Goal: Check status: Check status

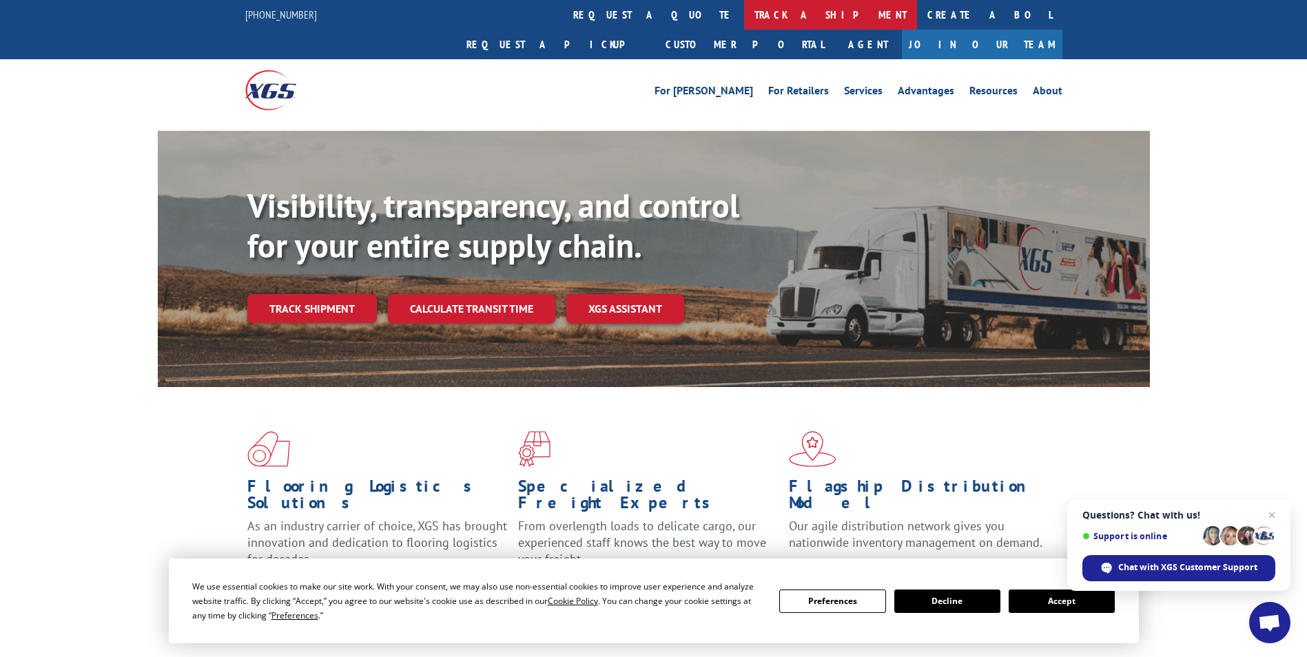
click at [744, 3] on link "track a shipment" at bounding box center [830, 15] width 173 height 30
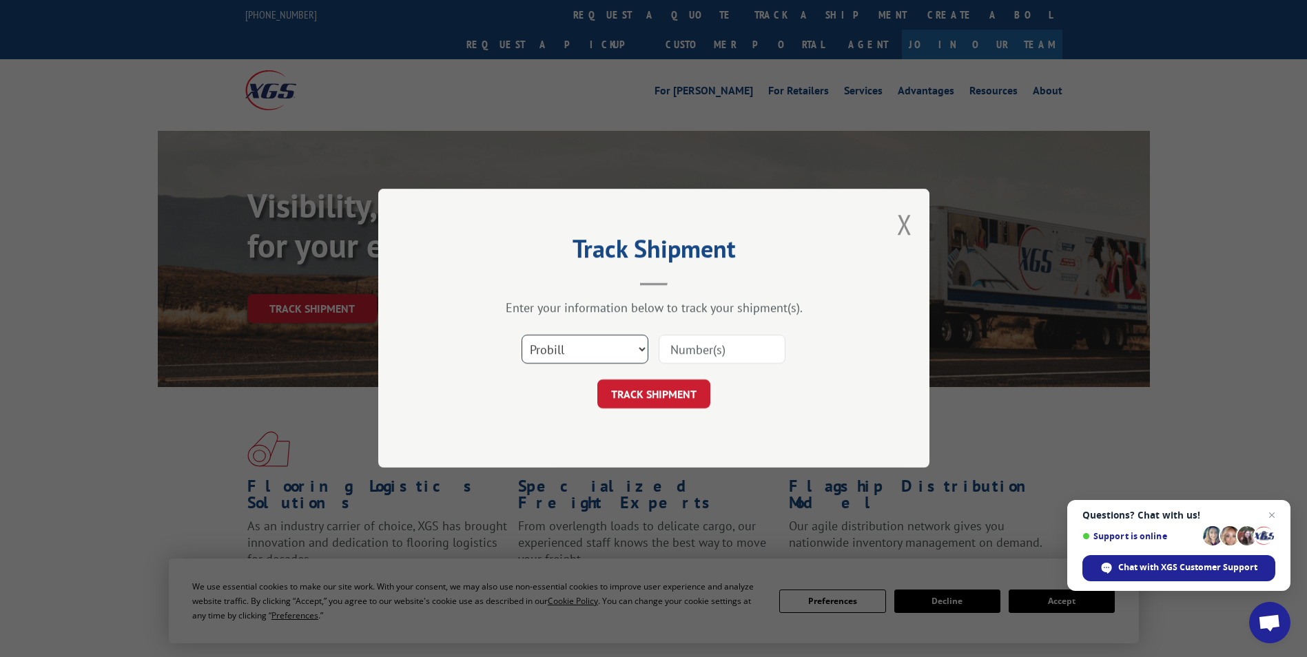
drag, startPoint x: 584, startPoint y: 347, endPoint x: 571, endPoint y: 364, distance: 21.1
click at [584, 348] on select "Select category... Probill BOL PO" at bounding box center [584, 349] width 127 height 29
click at [521, 335] on select "Select category... Probill BOL PO" at bounding box center [584, 349] width 127 height 29
click at [720, 354] on input at bounding box center [721, 349] width 127 height 29
click at [611, 343] on select "Select category... Probill BOL PO" at bounding box center [584, 349] width 127 height 29
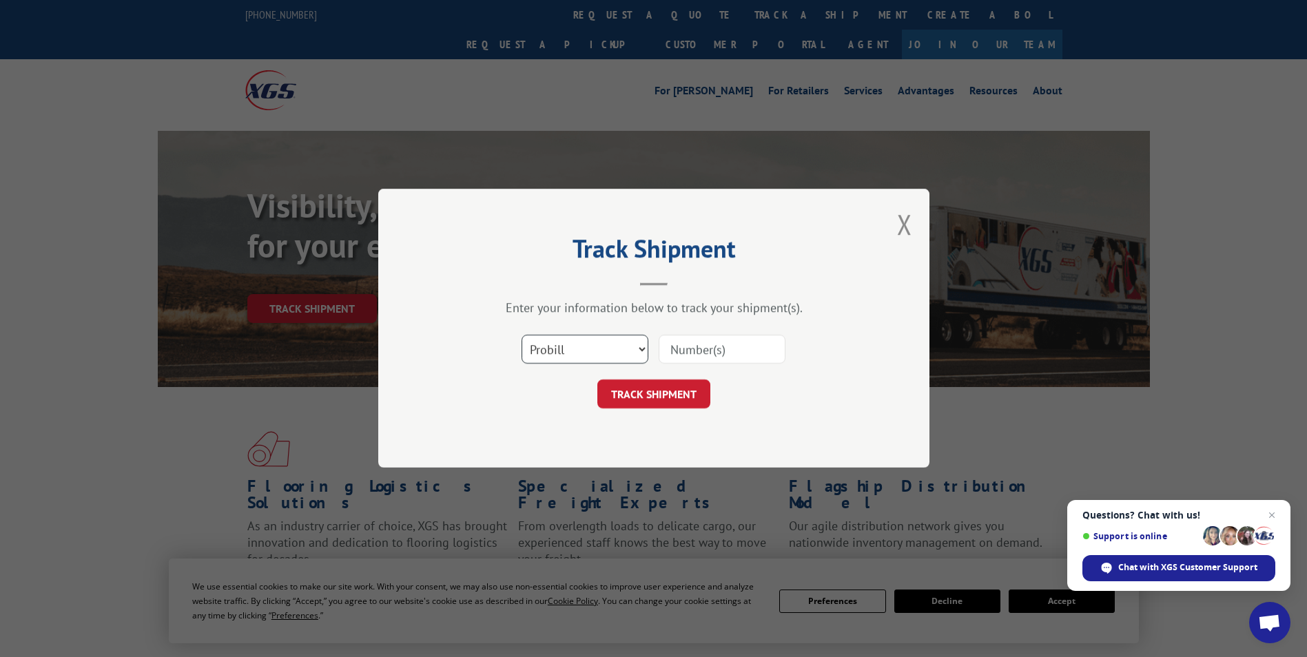
select select "bol"
click at [521, 335] on select "Select category... Probill BOL PO" at bounding box center [584, 349] width 127 height 29
click at [692, 348] on input at bounding box center [721, 349] width 127 height 29
paste input "471269"
type input "471269"
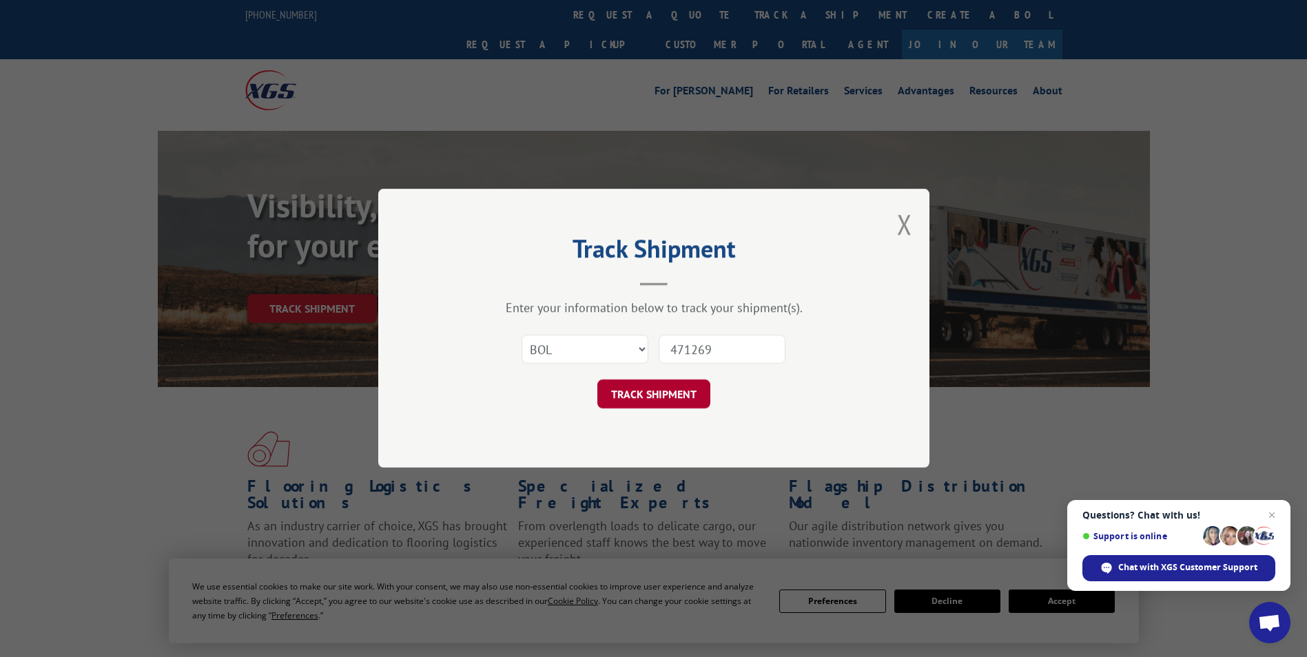
click at [637, 386] on button "TRACK SHIPMENT" at bounding box center [653, 394] width 113 height 29
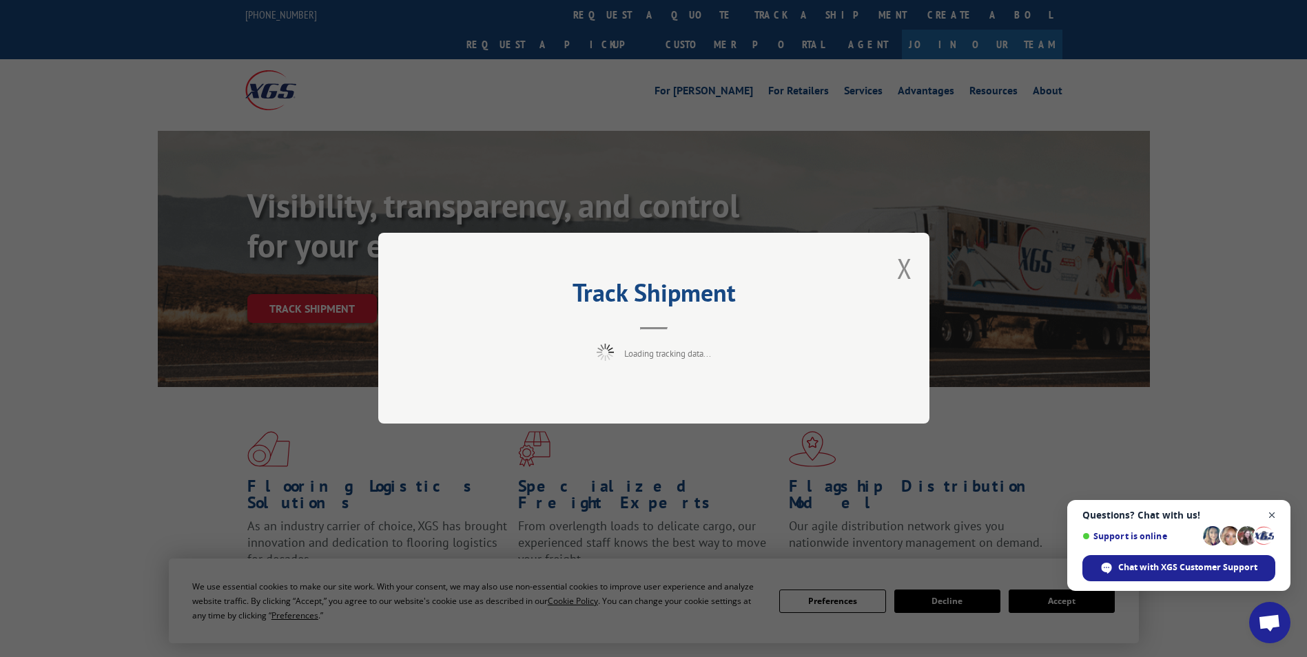
drag, startPoint x: 1277, startPoint y: 515, endPoint x: 1269, endPoint y: 514, distance: 8.3
click at [1277, 514] on span "Close chat" at bounding box center [1271, 515] width 17 height 17
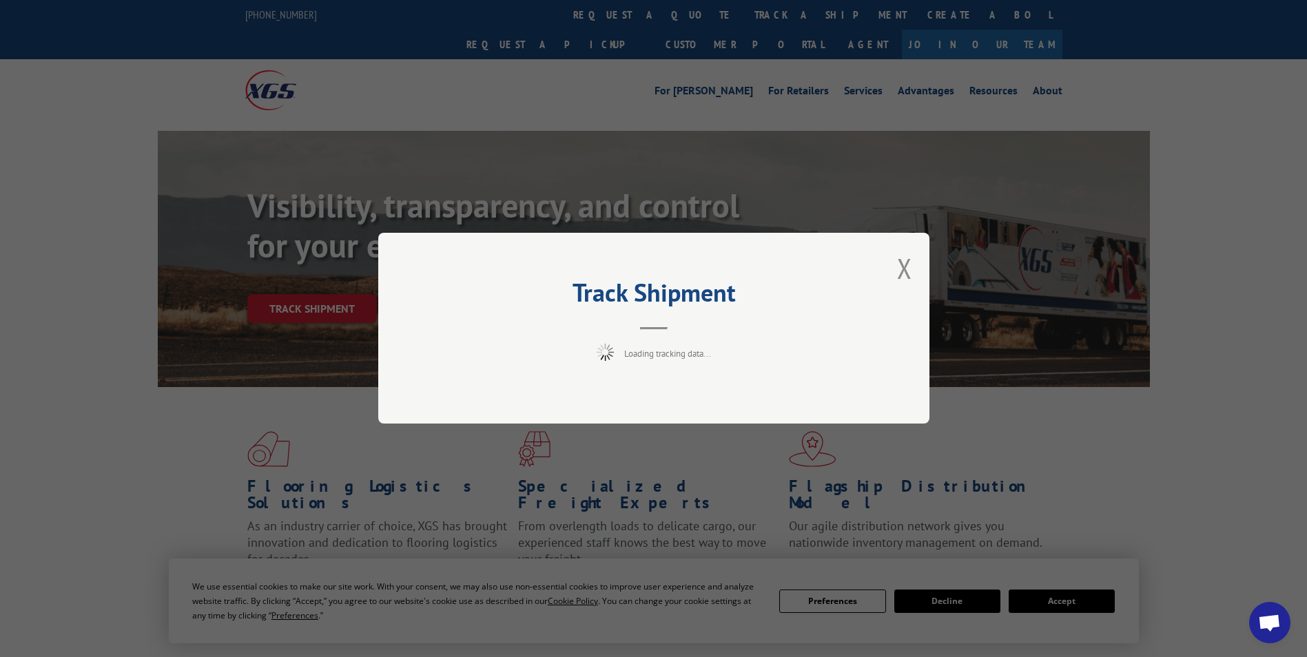
click at [1077, 595] on div "Track Shipment Loading tracking data..." at bounding box center [653, 328] width 1307 height 657
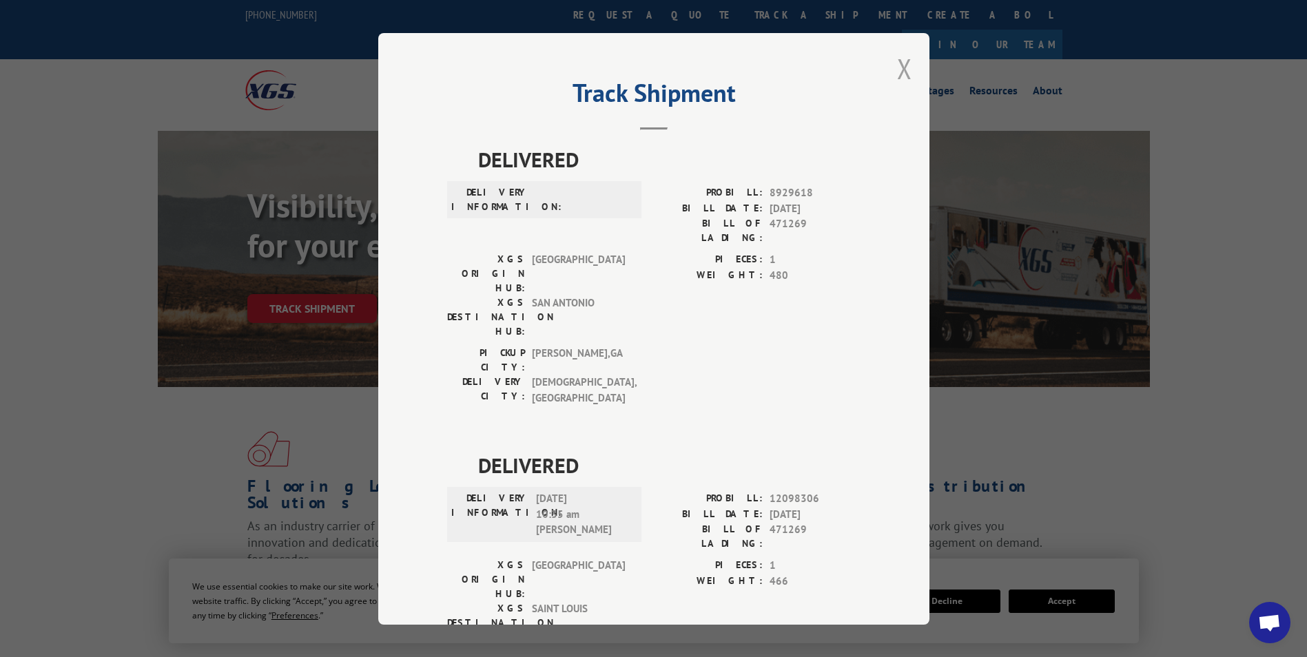
click at [897, 71] on button "Close modal" at bounding box center [904, 68] width 15 height 37
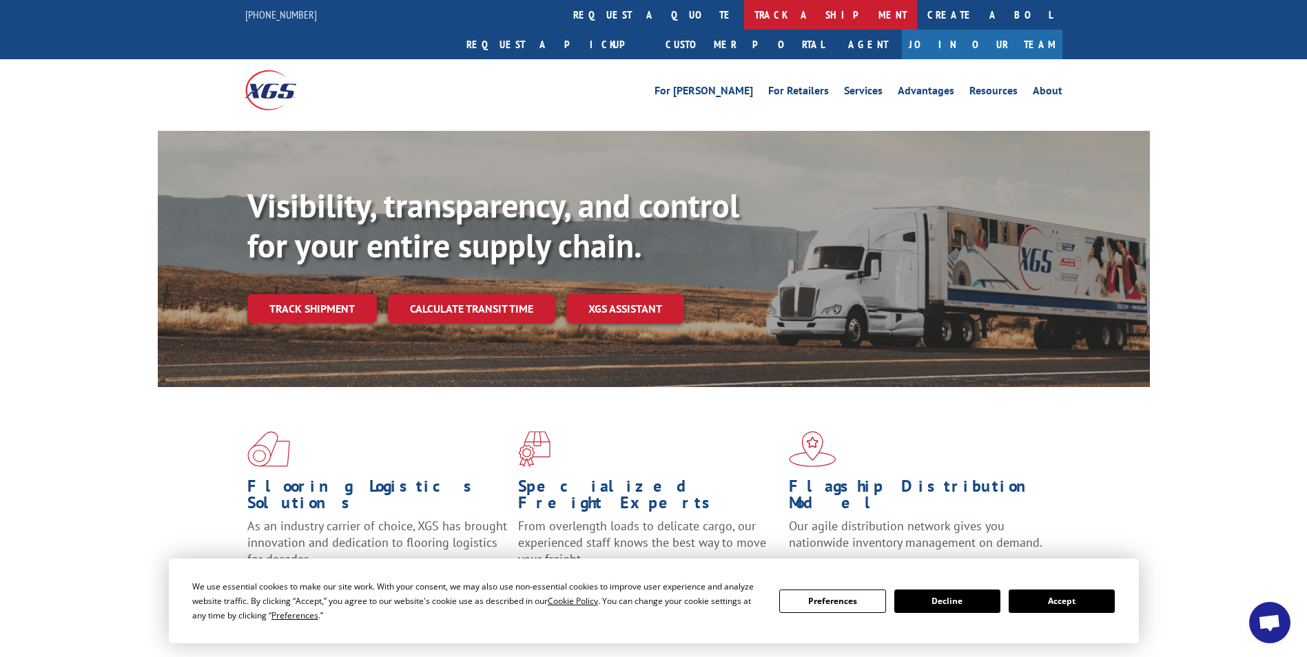
click at [744, 17] on link "track a shipment" at bounding box center [830, 15] width 173 height 30
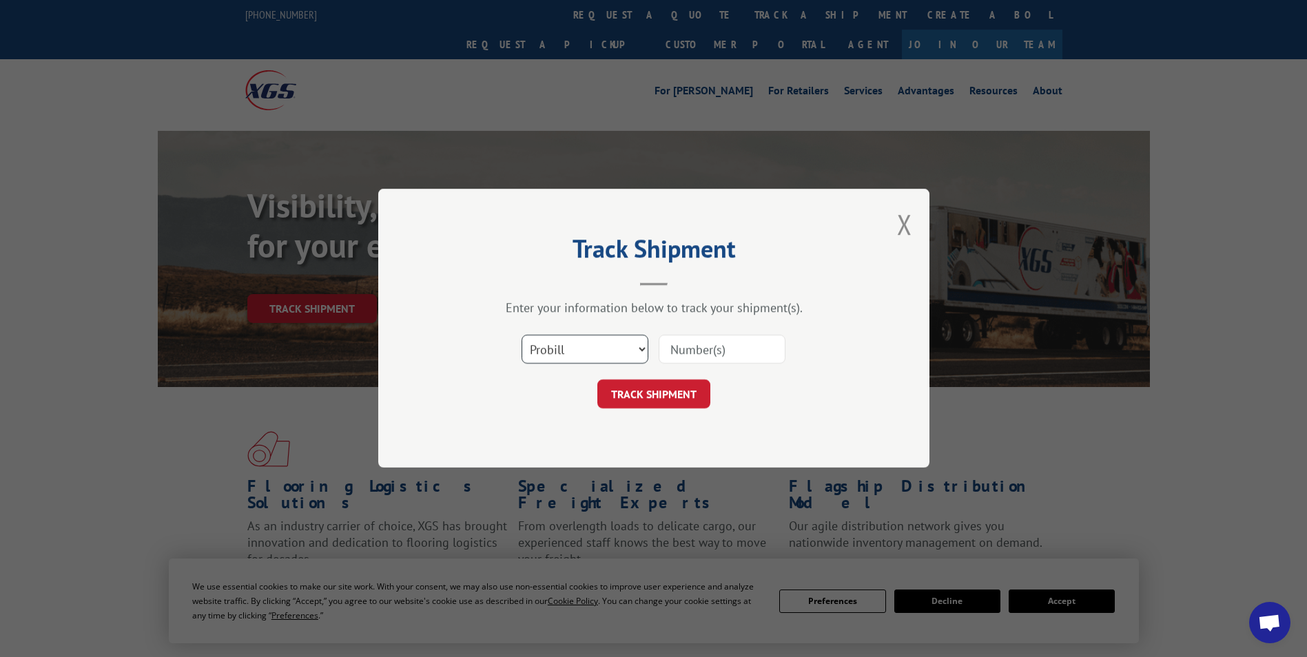
click at [577, 340] on select "Select category... Probill BOL PO" at bounding box center [584, 349] width 127 height 29
select select "bol"
click at [521, 335] on select "Select category... Probill BOL PO" at bounding box center [584, 349] width 127 height 29
click at [686, 349] on input at bounding box center [721, 349] width 127 height 29
paste input "7050684"
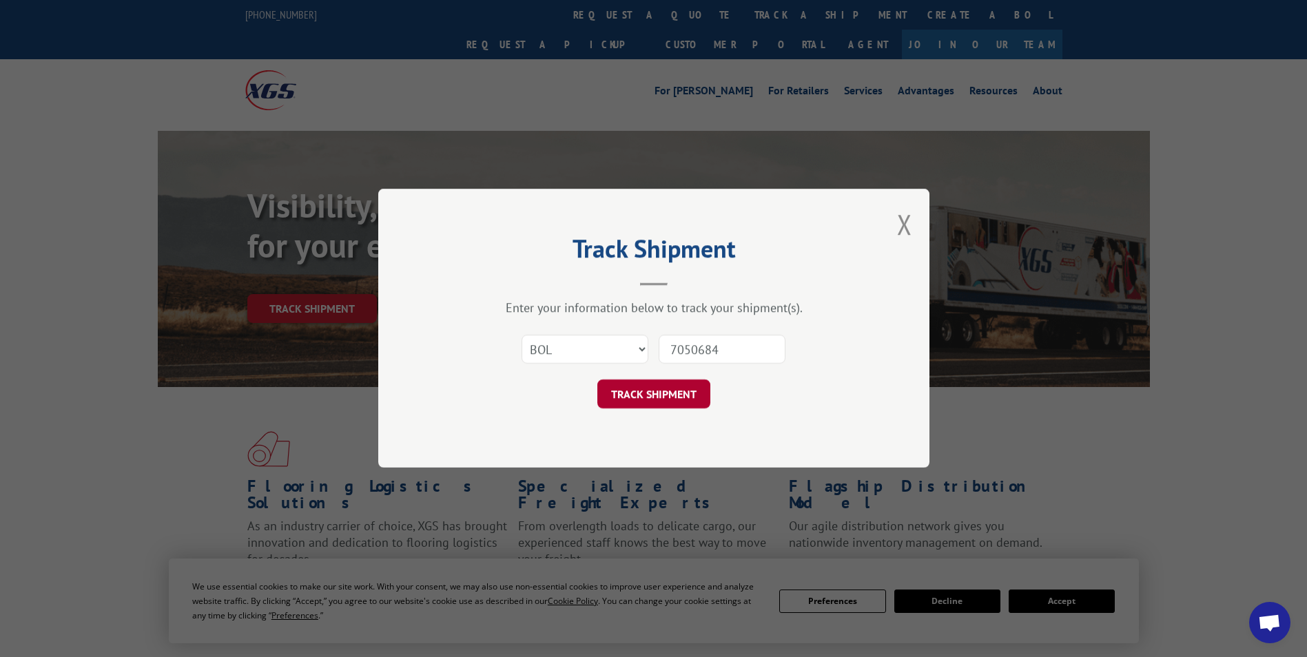
type input "7050684"
click at [648, 393] on button "TRACK SHIPMENT" at bounding box center [653, 394] width 113 height 29
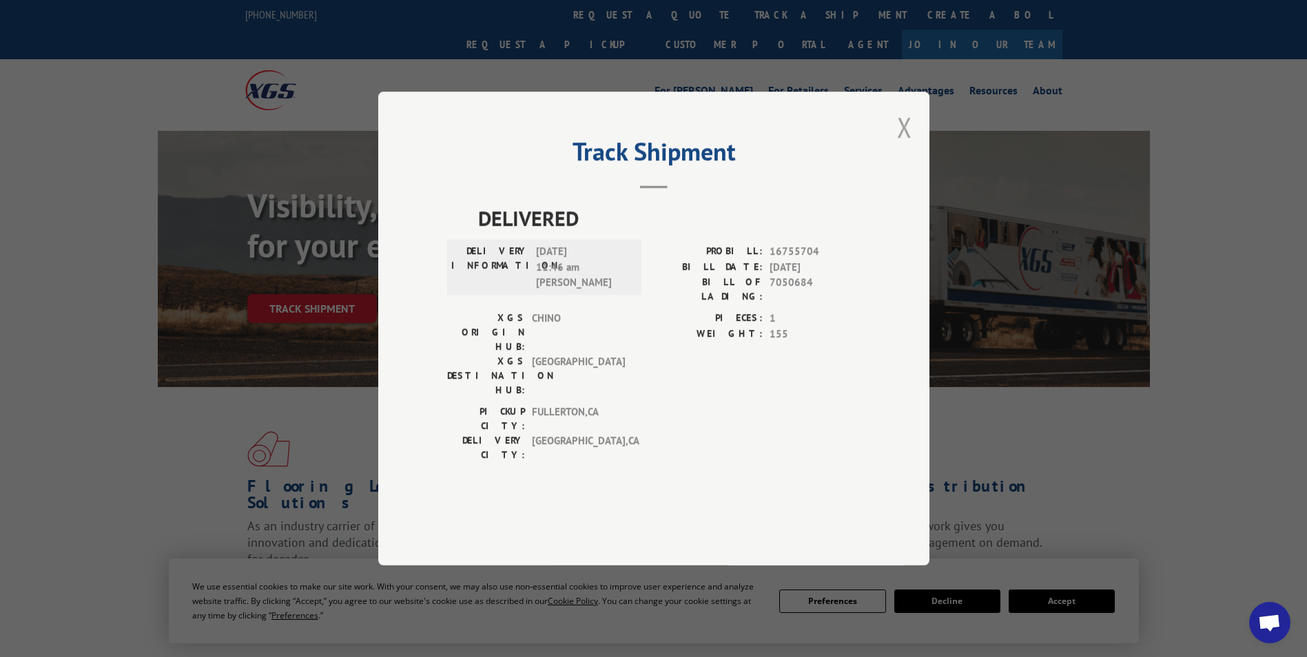
click at [908, 145] on button "Close modal" at bounding box center [904, 127] width 15 height 37
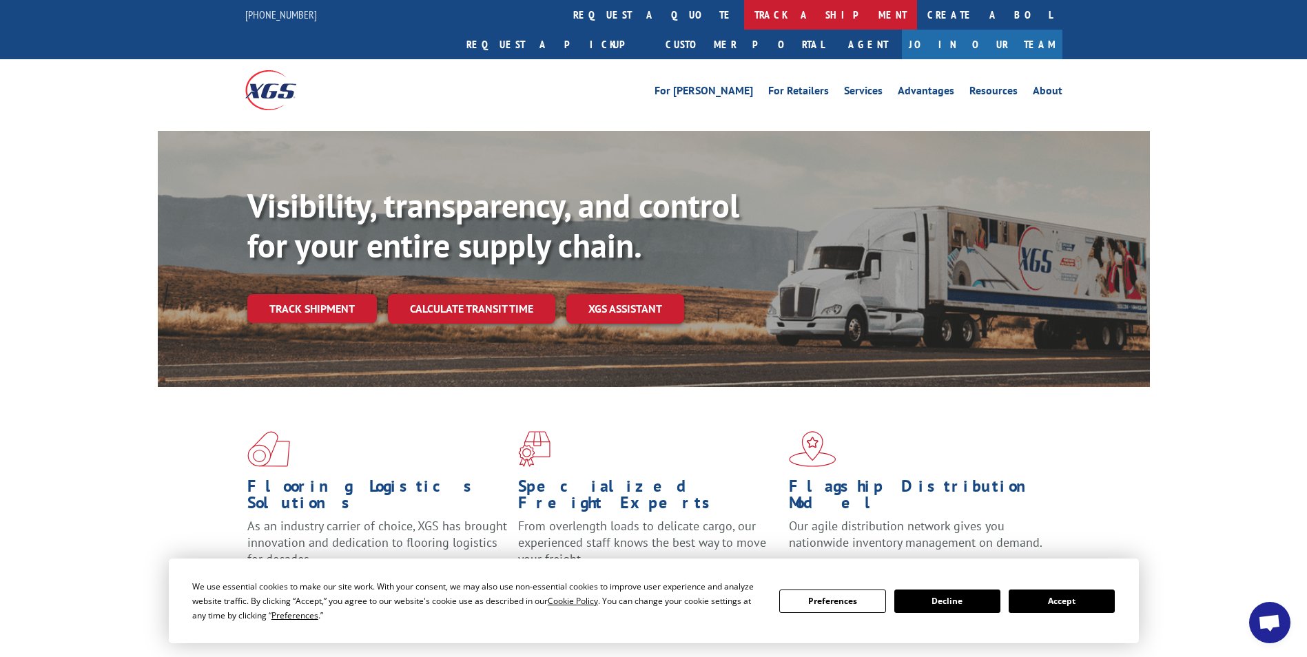
click at [744, 17] on link "track a shipment" at bounding box center [830, 15] width 173 height 30
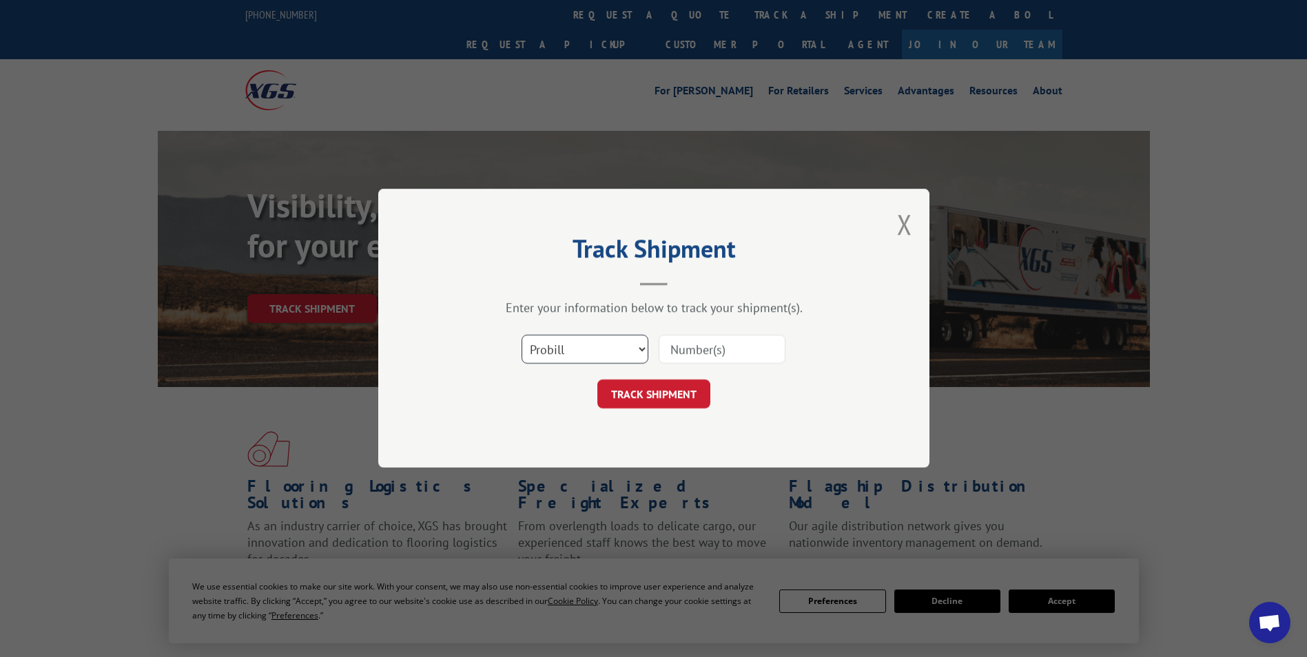
click at [566, 356] on select "Select category... Probill BOL PO" at bounding box center [584, 349] width 127 height 29
select select "bol"
click at [521, 335] on select "Select category... Probill BOL PO" at bounding box center [584, 349] width 127 height 29
click at [674, 341] on input at bounding box center [721, 349] width 127 height 29
paste input "7047513"
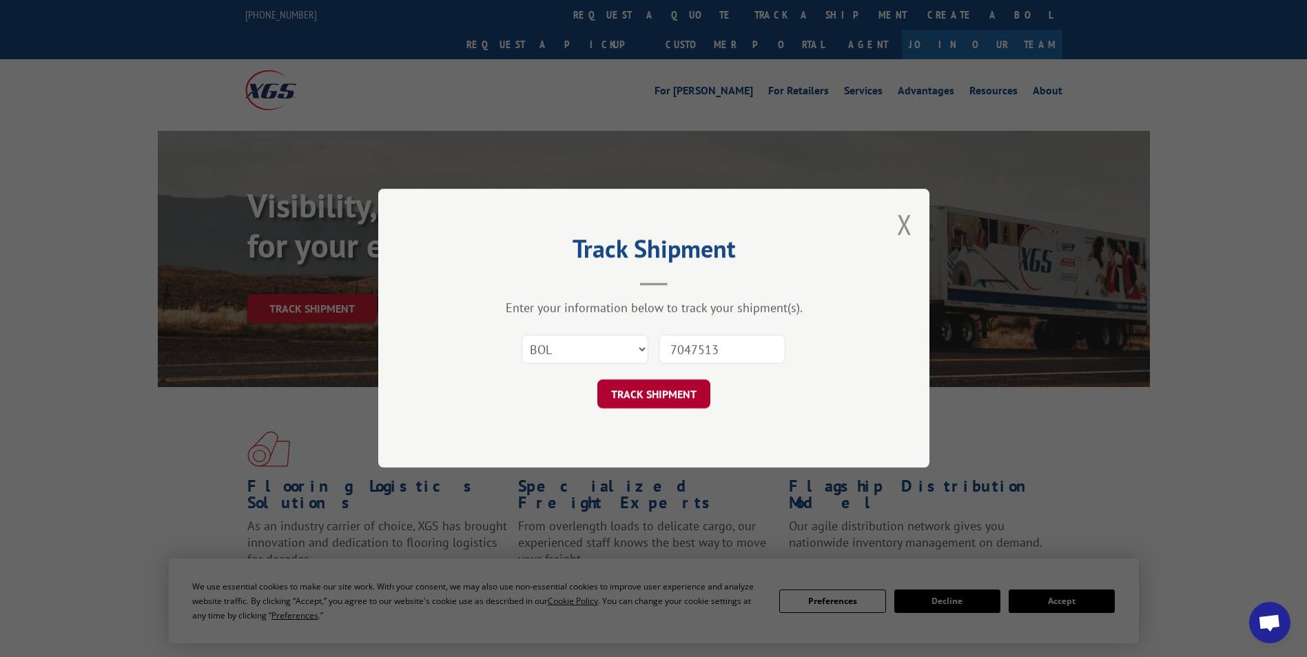
type input "7047513"
click at [650, 388] on button "TRACK SHIPMENT" at bounding box center [653, 394] width 113 height 29
